Goal: Task Accomplishment & Management: Use online tool/utility

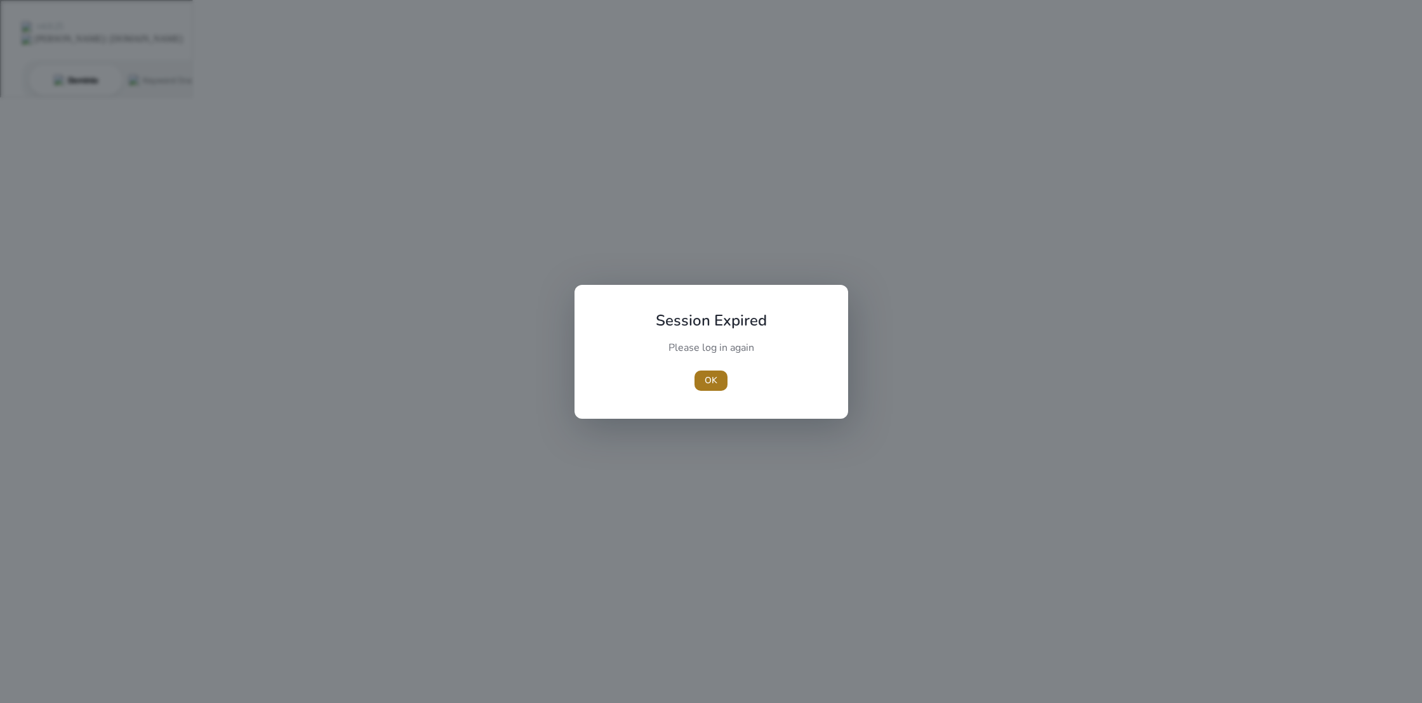
click at [714, 384] on span "OK" at bounding box center [711, 380] width 13 height 13
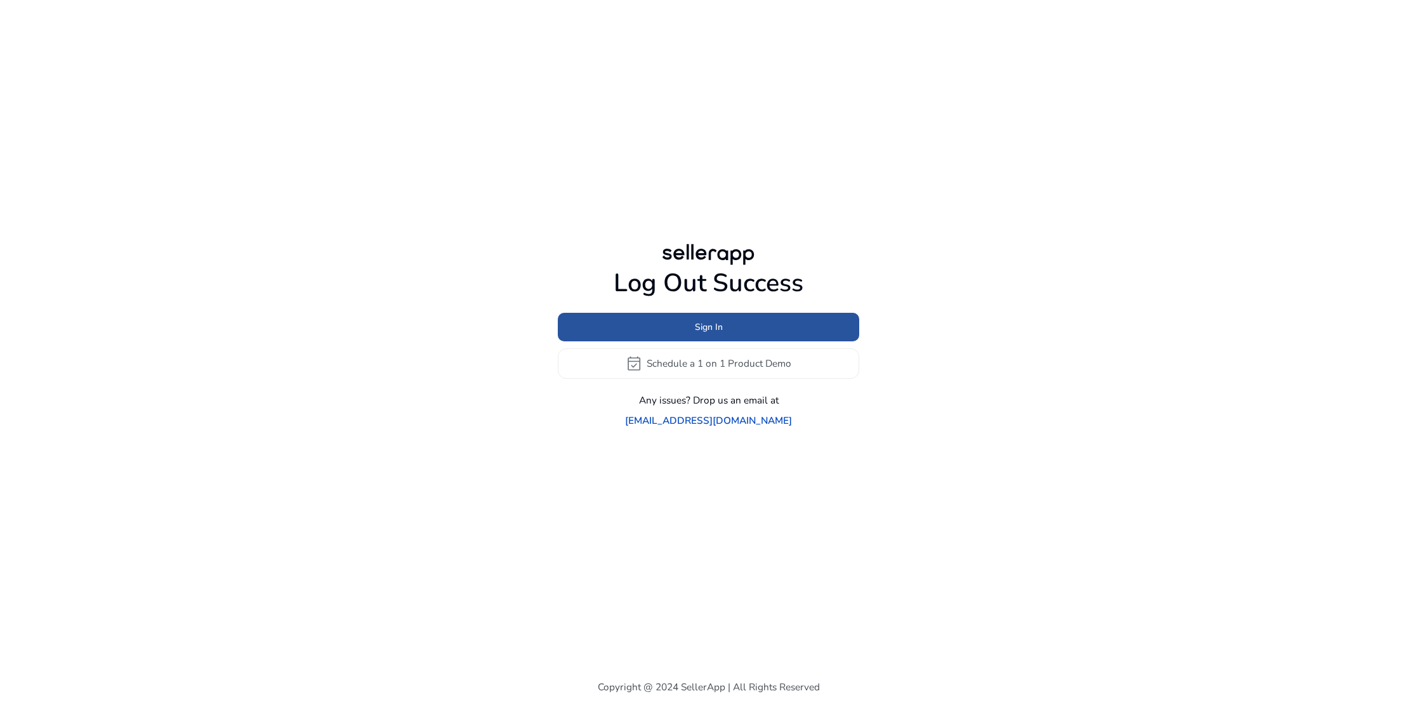
click at [703, 334] on span "Sign In" at bounding box center [709, 327] width 28 height 13
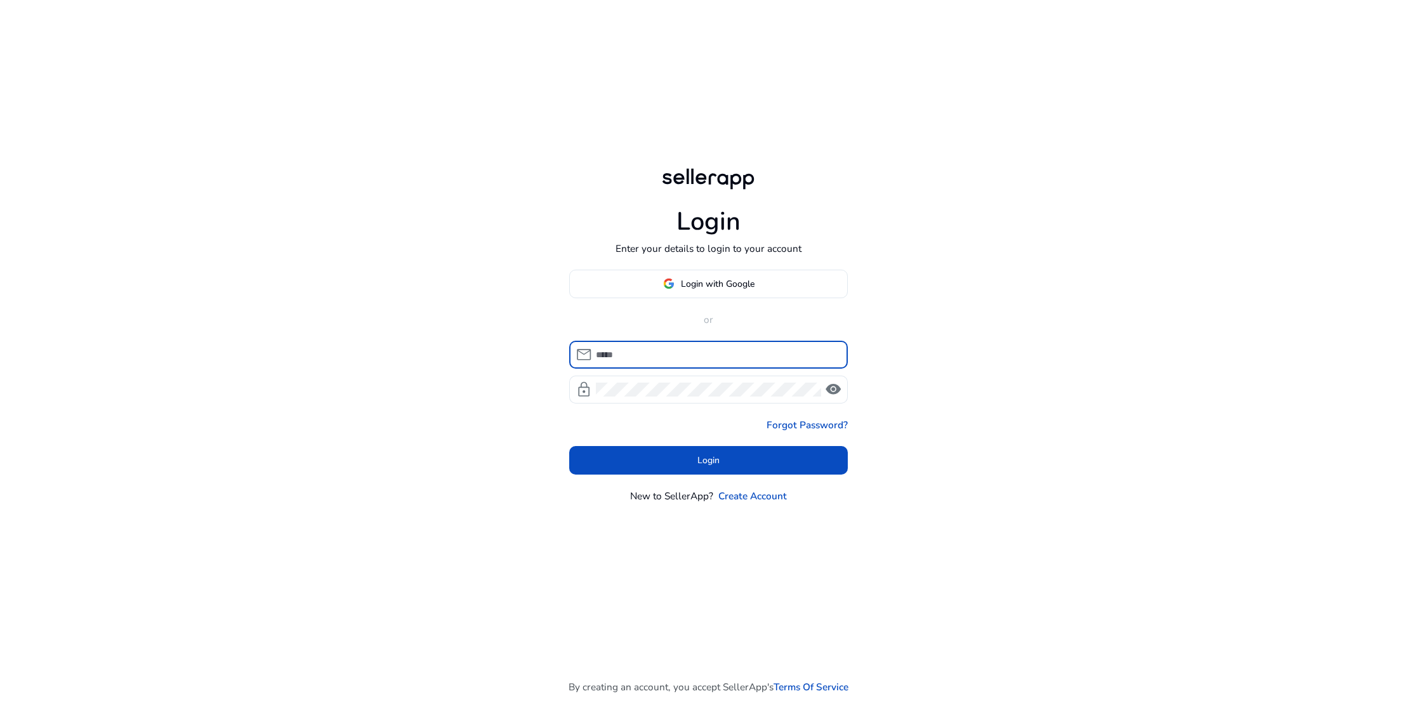
type input "**********"
click at [705, 280] on span "Login with Google" at bounding box center [718, 283] width 74 height 13
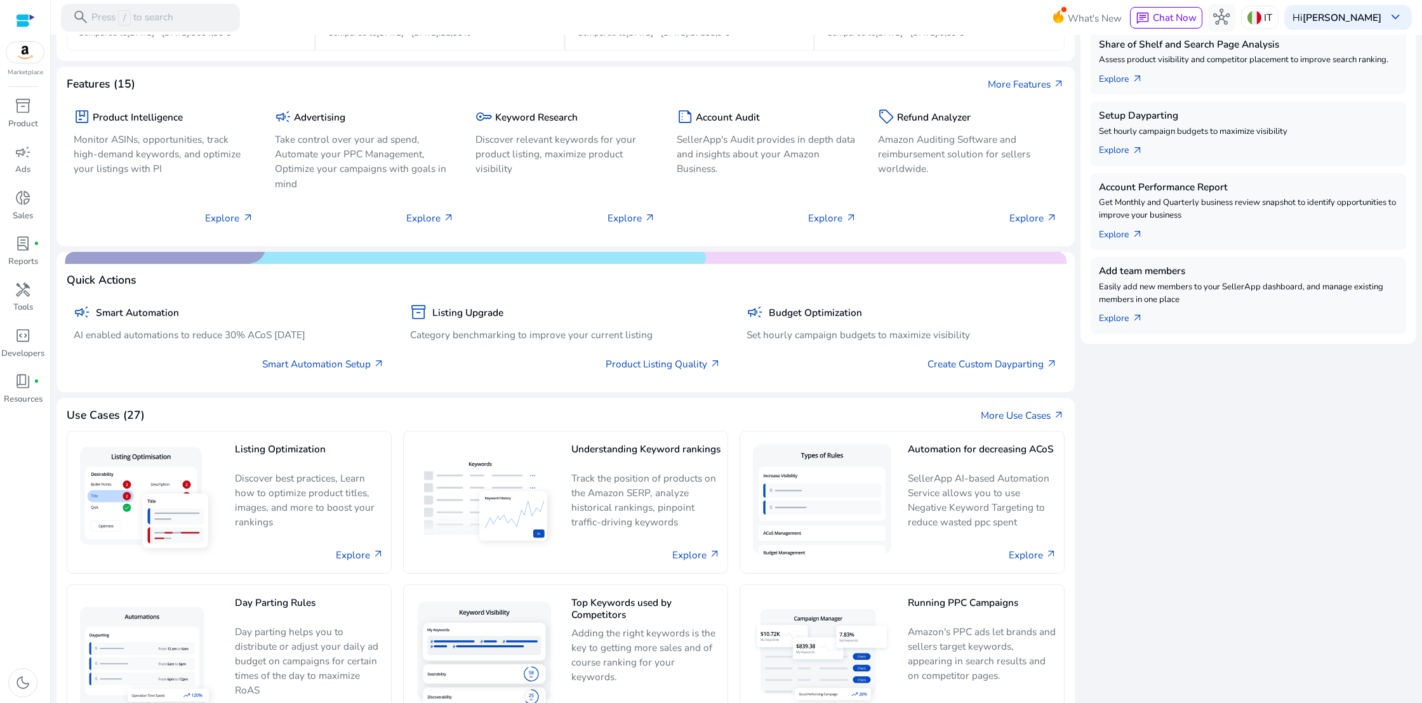
scroll to position [314, 0]
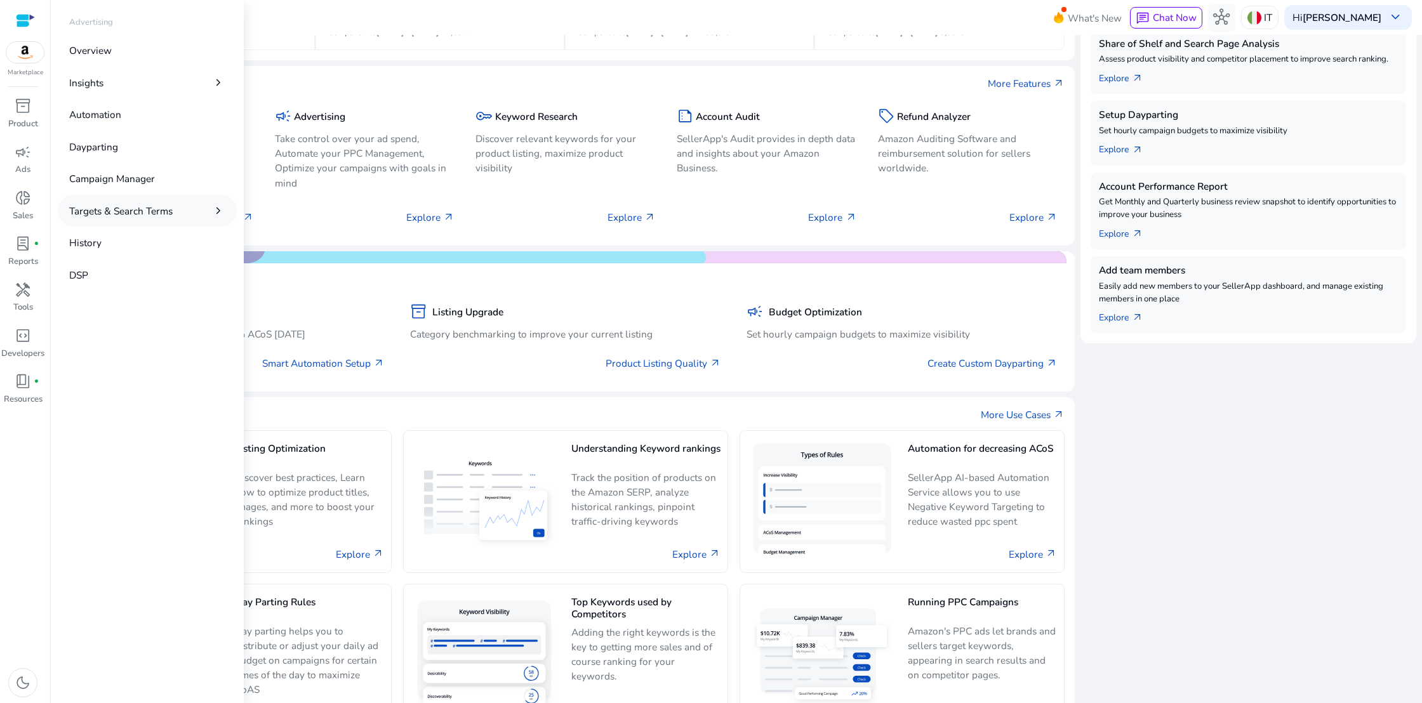
click at [159, 209] on p "Targets & Search Terms" at bounding box center [120, 211] width 103 height 15
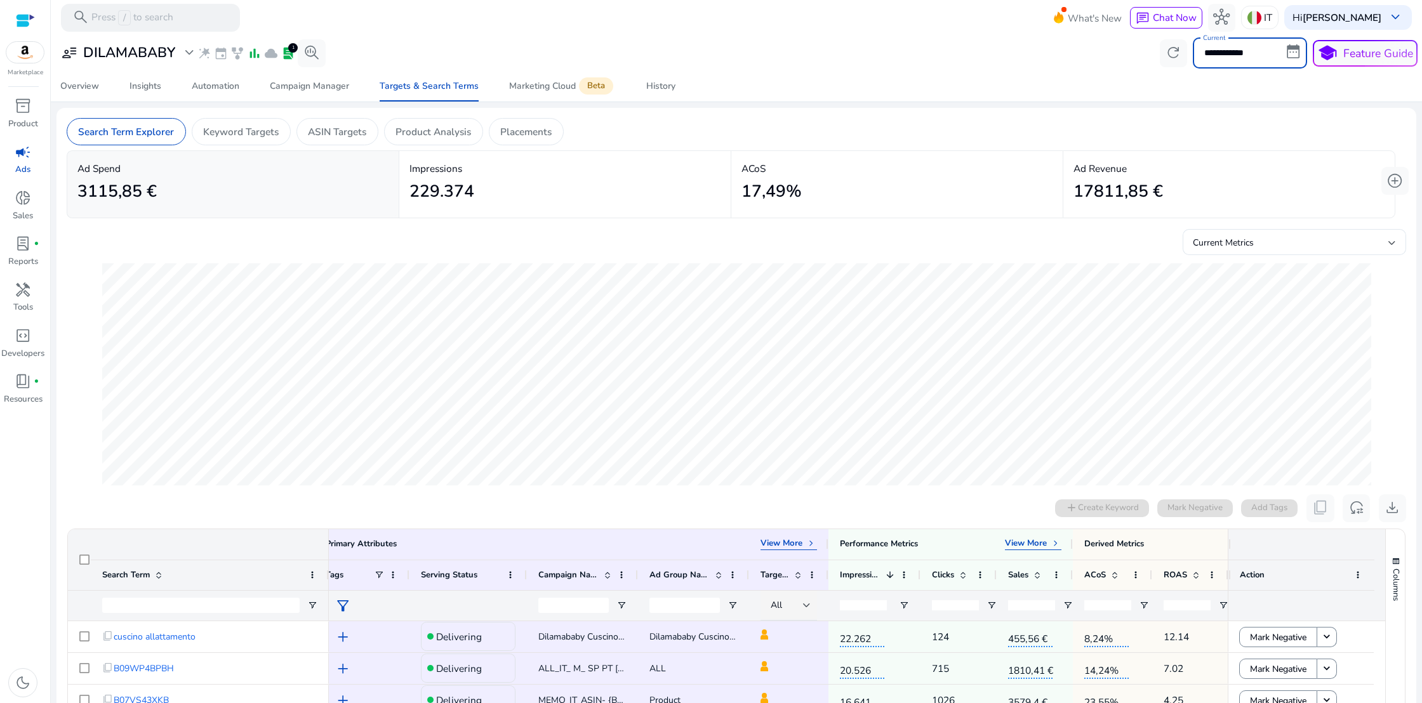
click at [1287, 48] on input "**********" at bounding box center [1250, 52] width 114 height 30
select select "*"
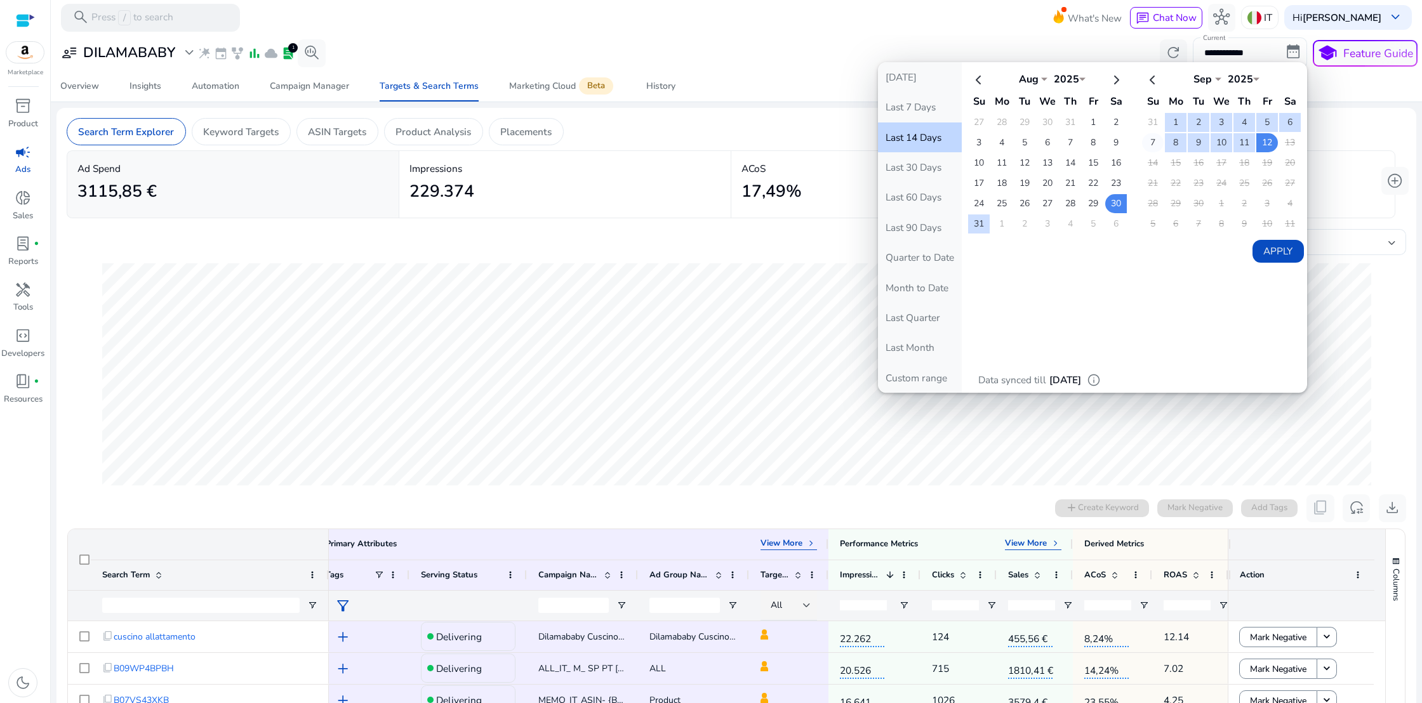
click at [1149, 146] on td "7" at bounding box center [1153, 142] width 22 height 19
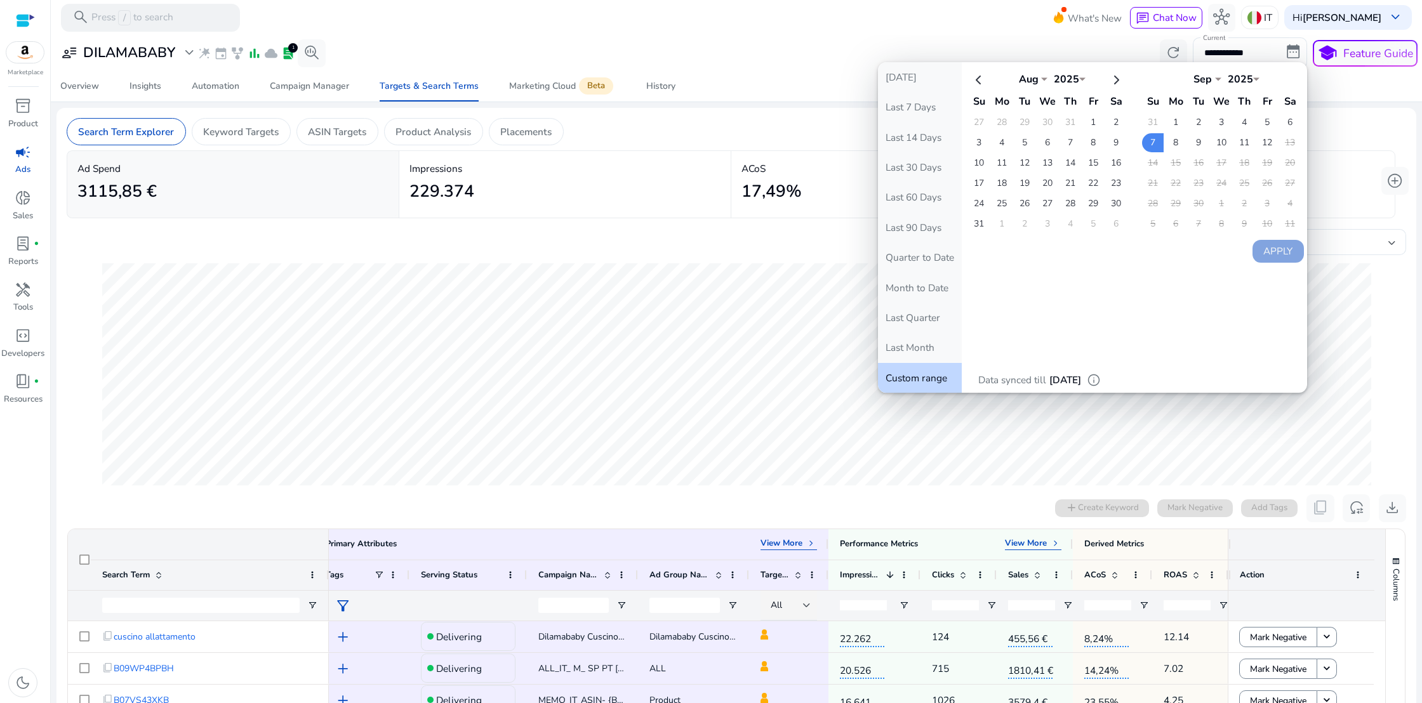
click at [914, 111] on button "Last 7 Days" at bounding box center [920, 107] width 84 height 30
type input "**********"
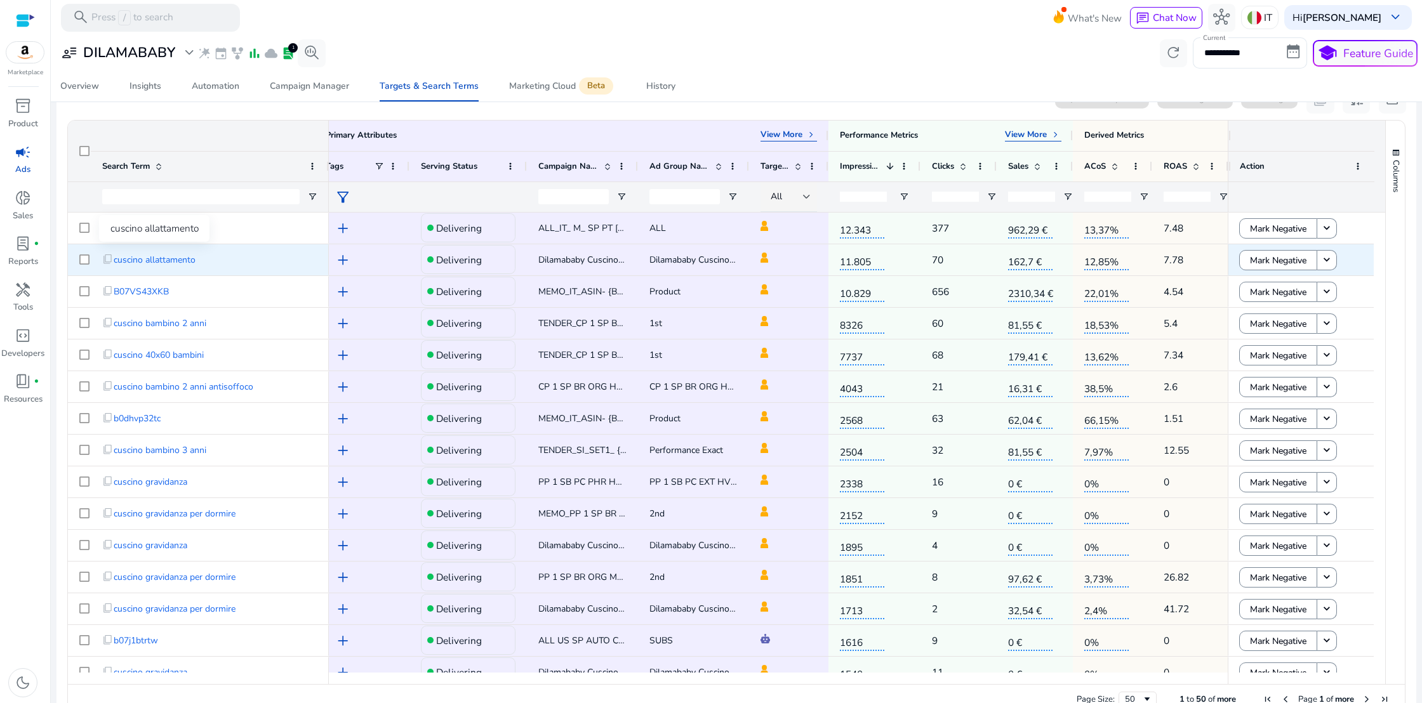
click at [190, 257] on span "cuscino allattamento" at bounding box center [155, 260] width 82 height 26
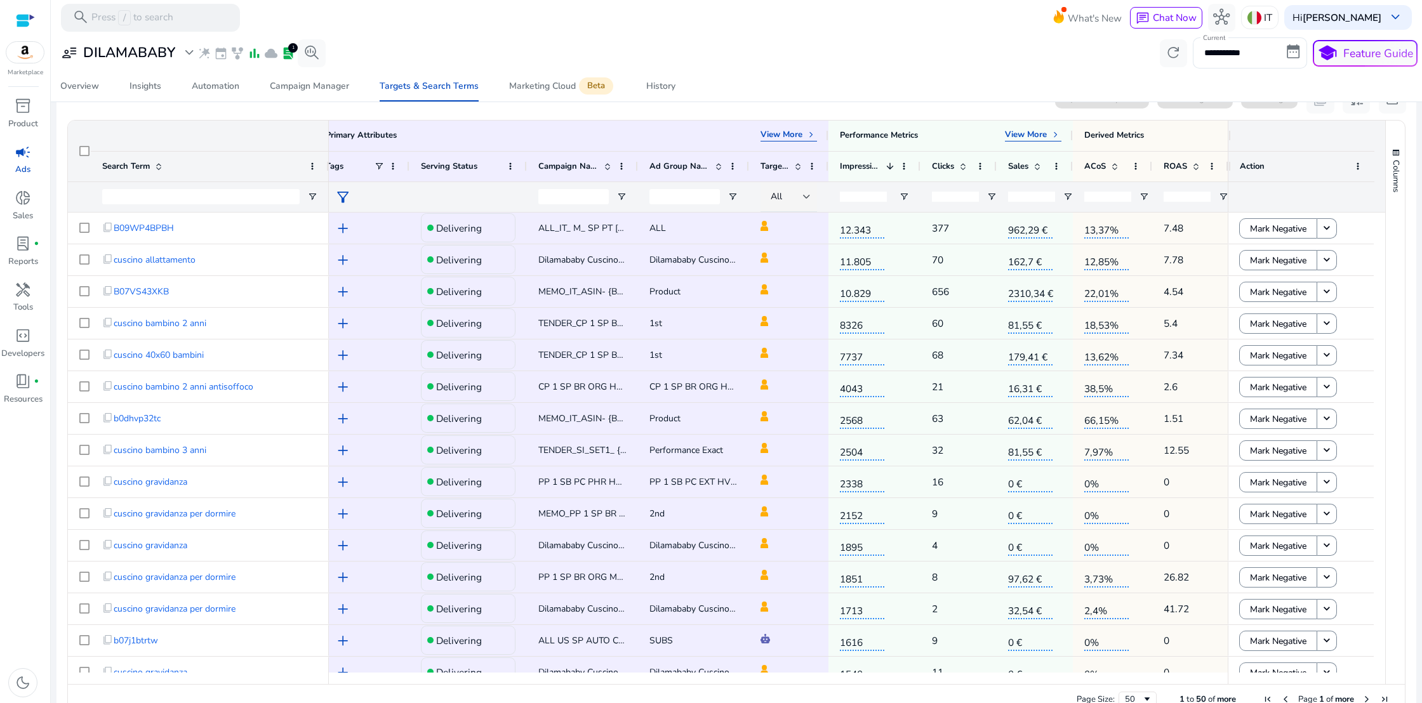
click at [223, 156] on div "Search Term" at bounding box center [202, 166] width 201 height 23
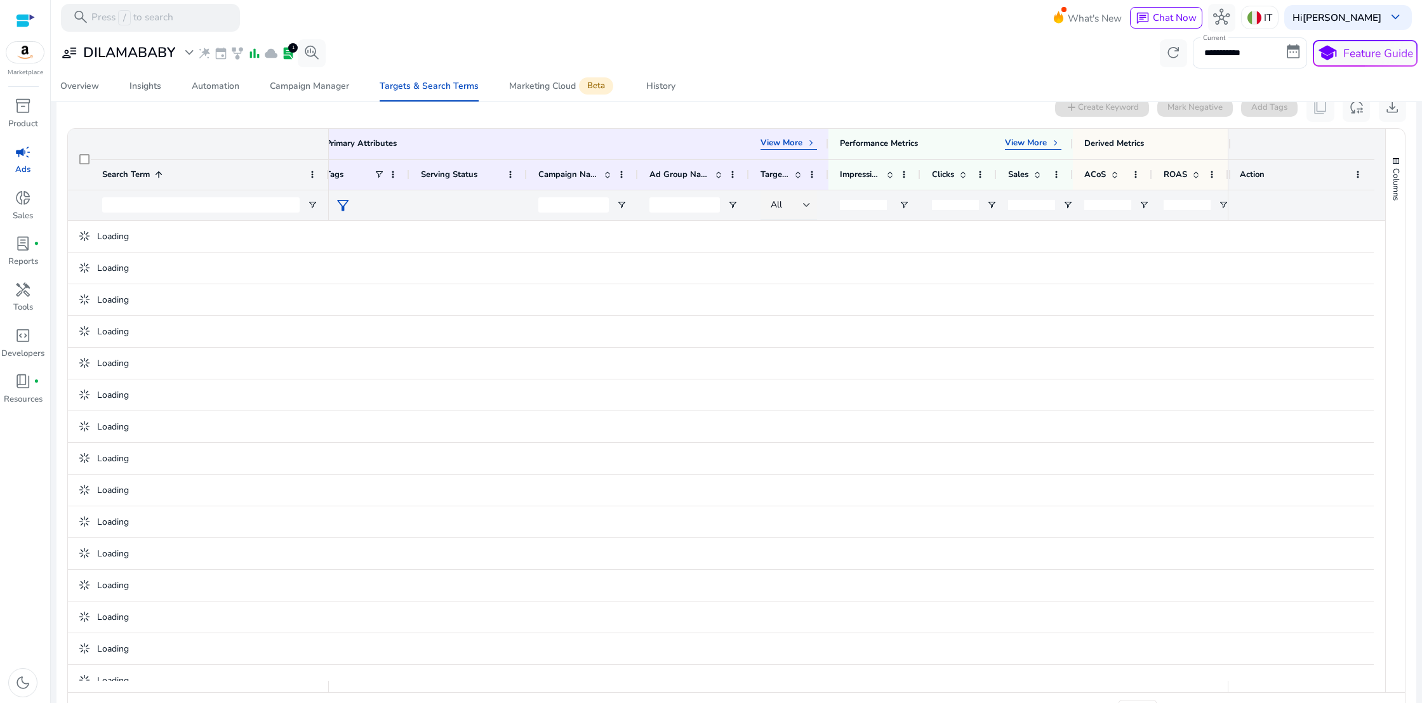
scroll to position [409, 0]
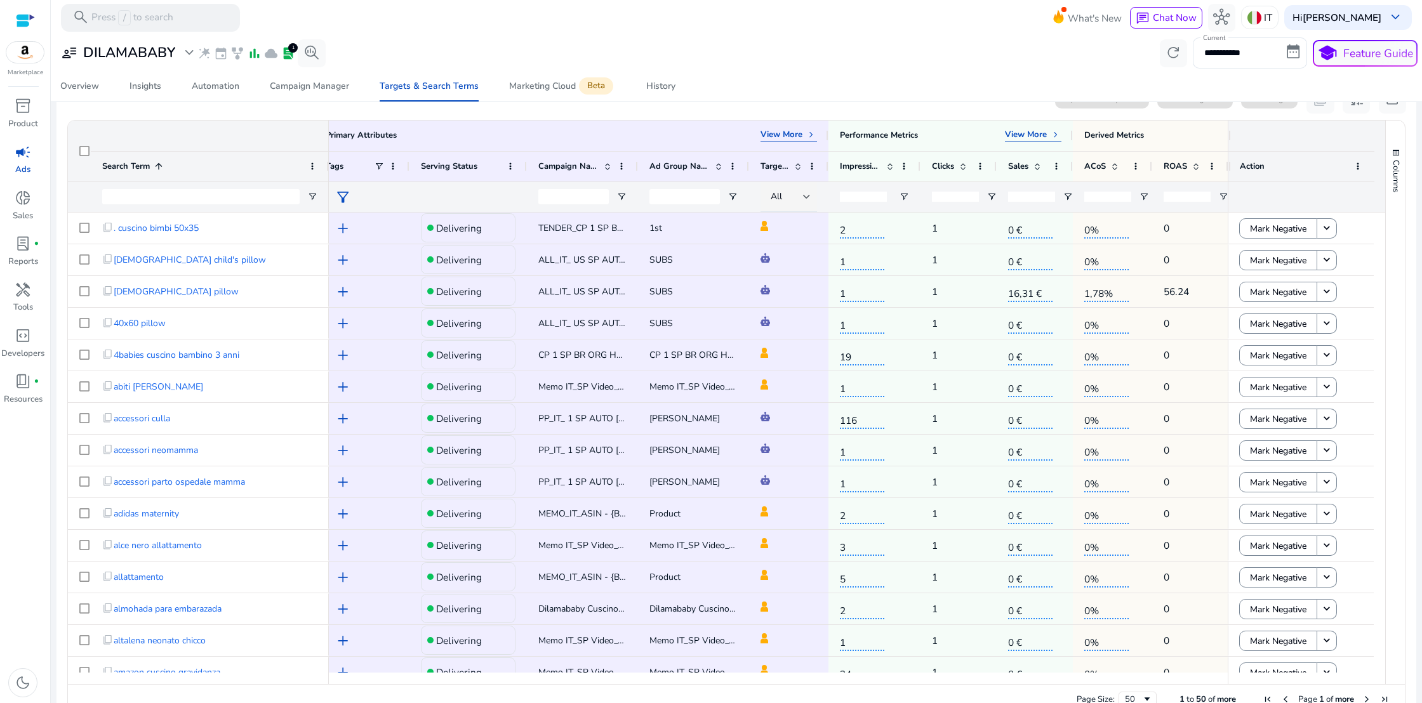
click at [223, 156] on div "Search Term 1" at bounding box center [202, 166] width 201 height 23
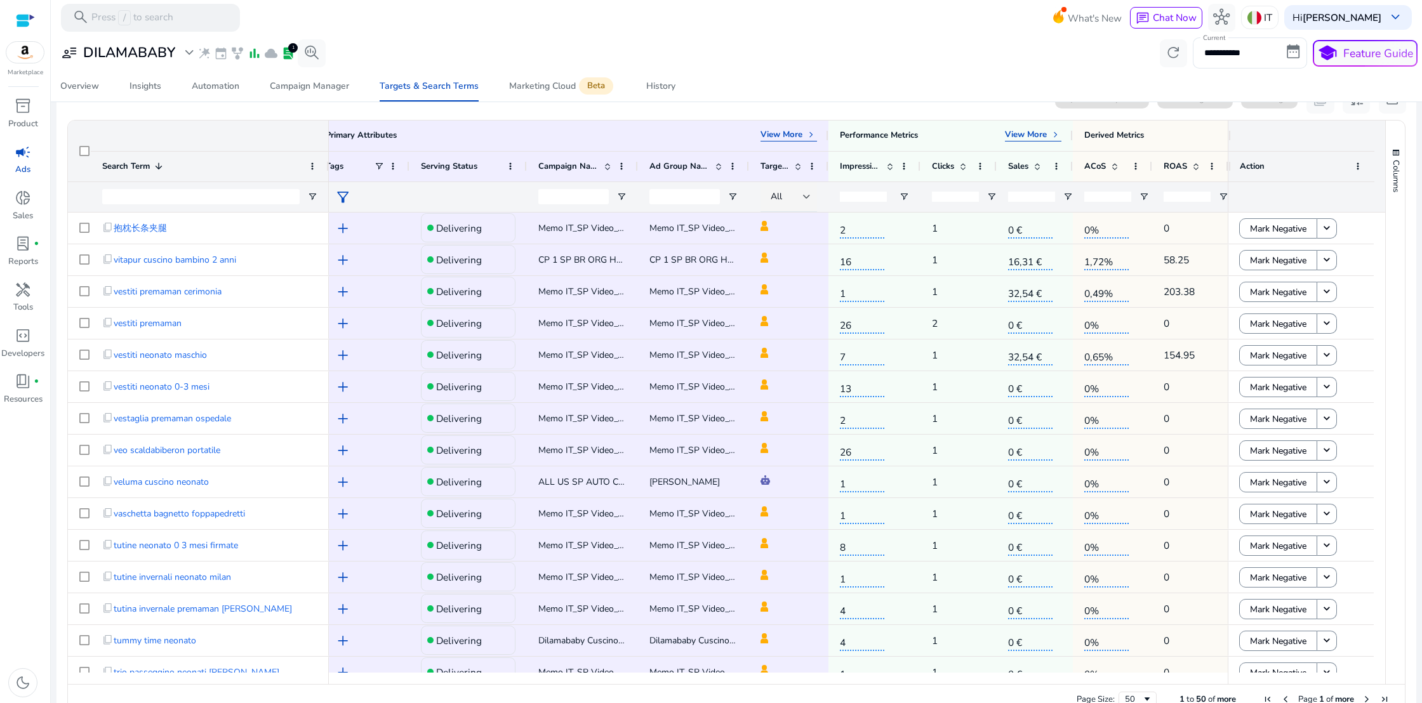
click at [223, 156] on div "Search Term 1" at bounding box center [202, 166] width 201 height 23
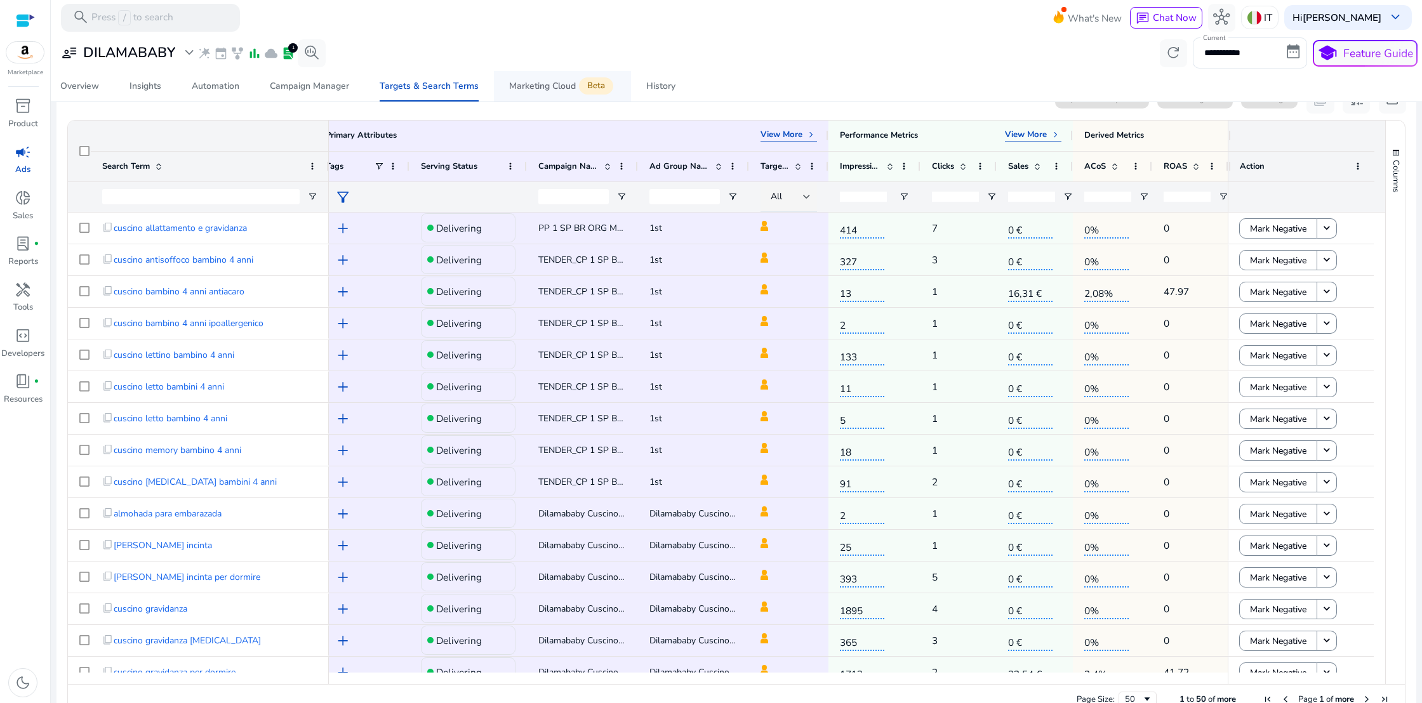
click at [543, 87] on div "Marketing Cloud Beta" at bounding box center [562, 86] width 107 height 11
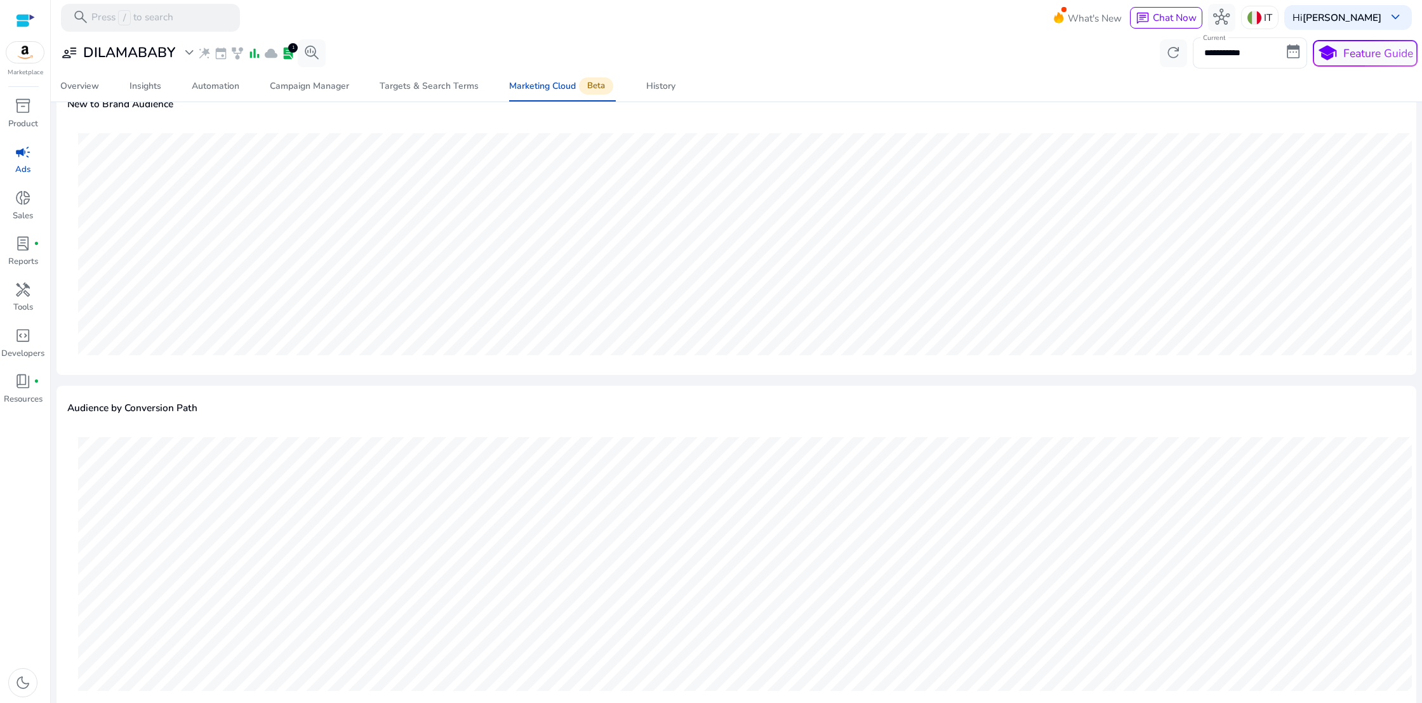
scroll to position [1233, 0]
click at [25, 157] on span "campaign" at bounding box center [23, 152] width 17 height 17
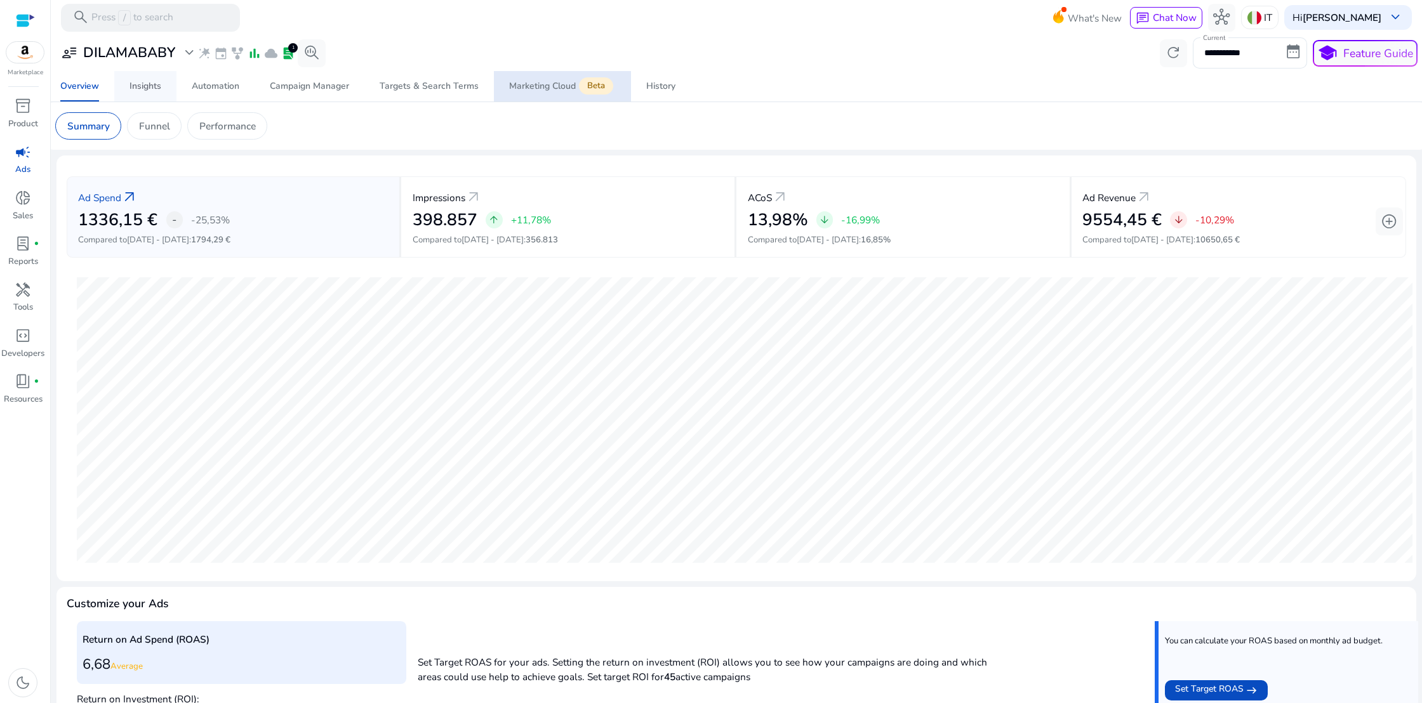
click at [140, 86] on div "Insights" at bounding box center [145, 86] width 32 height 9
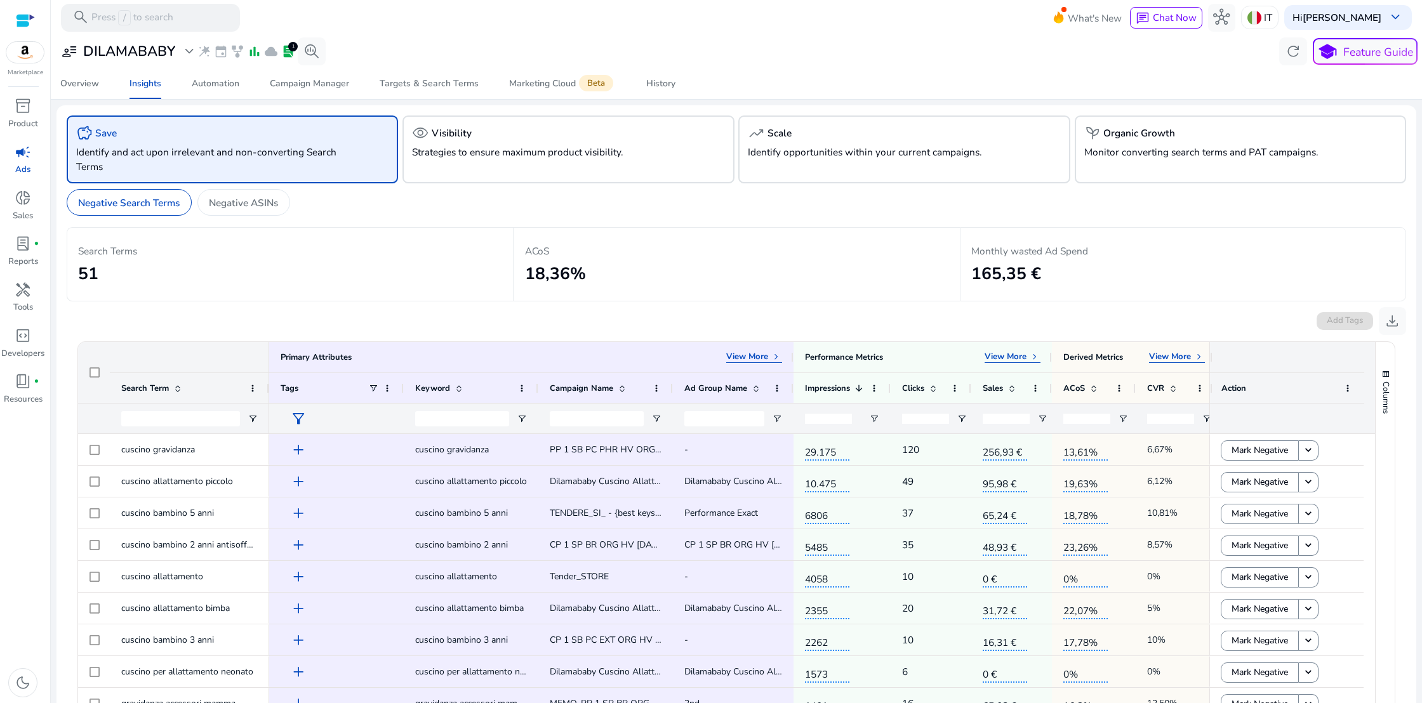
click at [176, 142] on div "savings Save Identify and act upon irrelevant and non-converting Search Terms" at bounding box center [233, 150] width 332 height 68
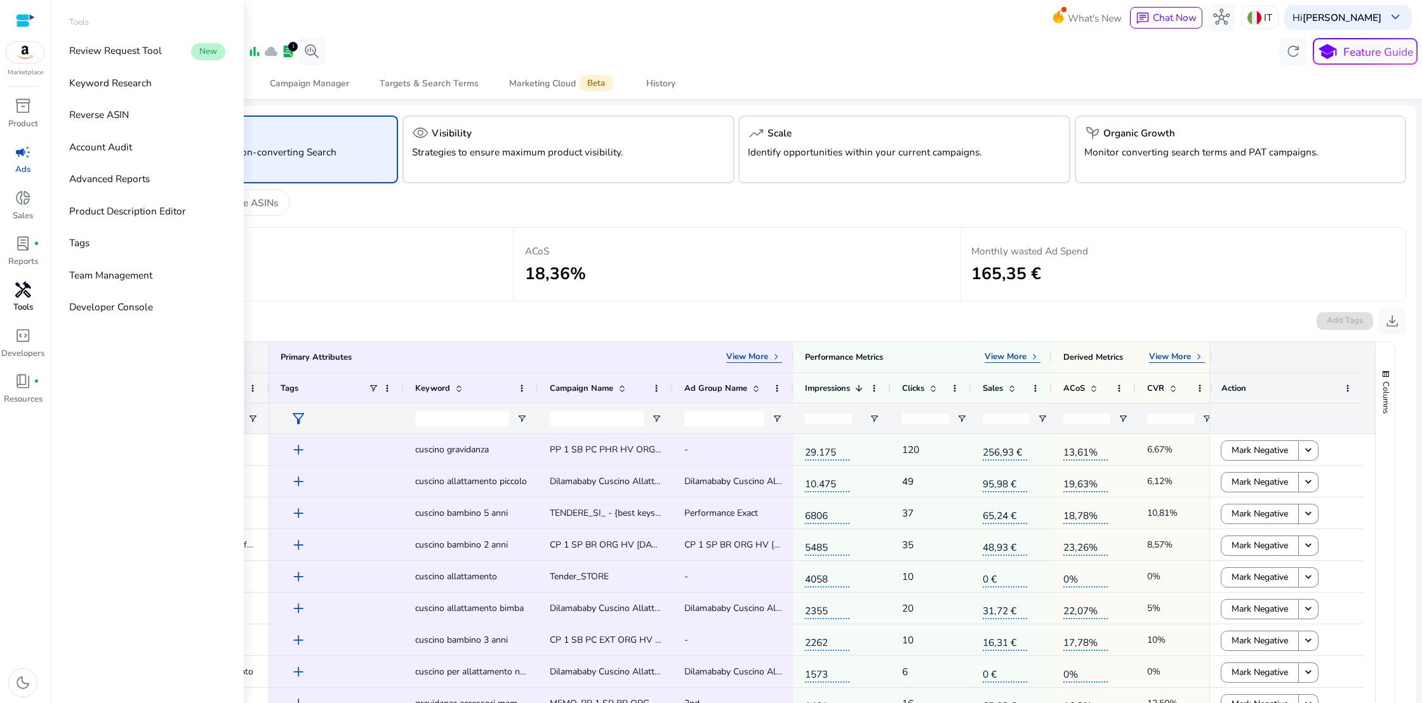
click at [20, 298] on span "handyman" at bounding box center [23, 290] width 17 height 17
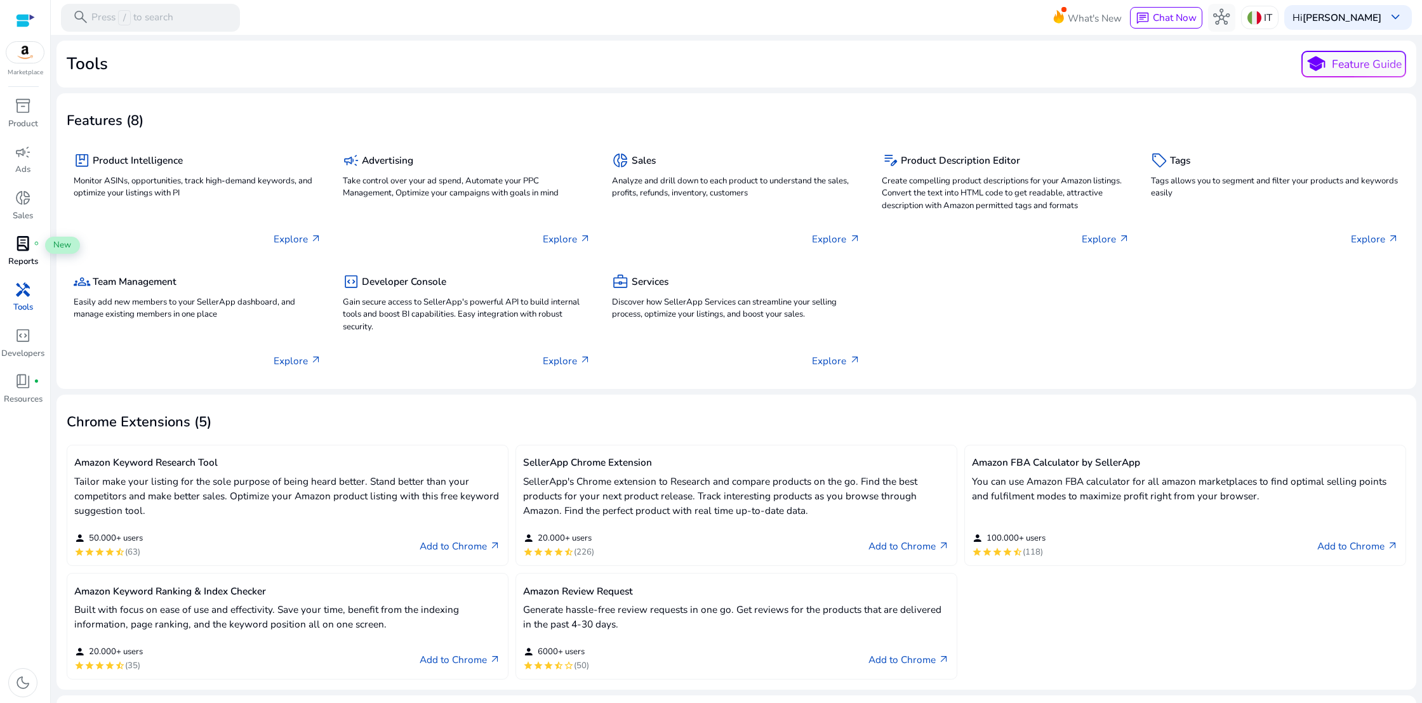
click at [23, 244] on span "lab_profile" at bounding box center [23, 243] width 17 height 17
